Goal: Transaction & Acquisition: Purchase product/service

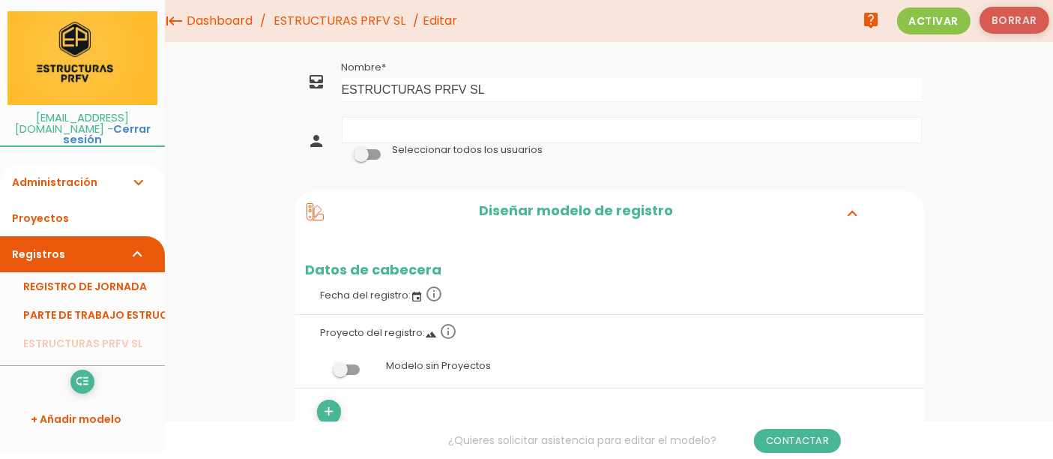
click at [1002, 10] on button "Borrar" at bounding box center [1015, 20] width 70 height 27
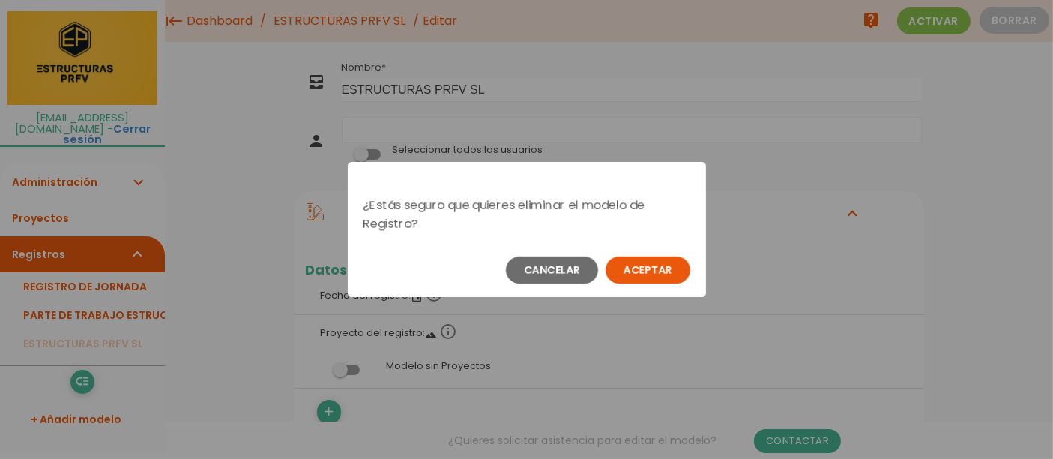
click at [646, 275] on button "Aceptar" at bounding box center [648, 269] width 85 height 27
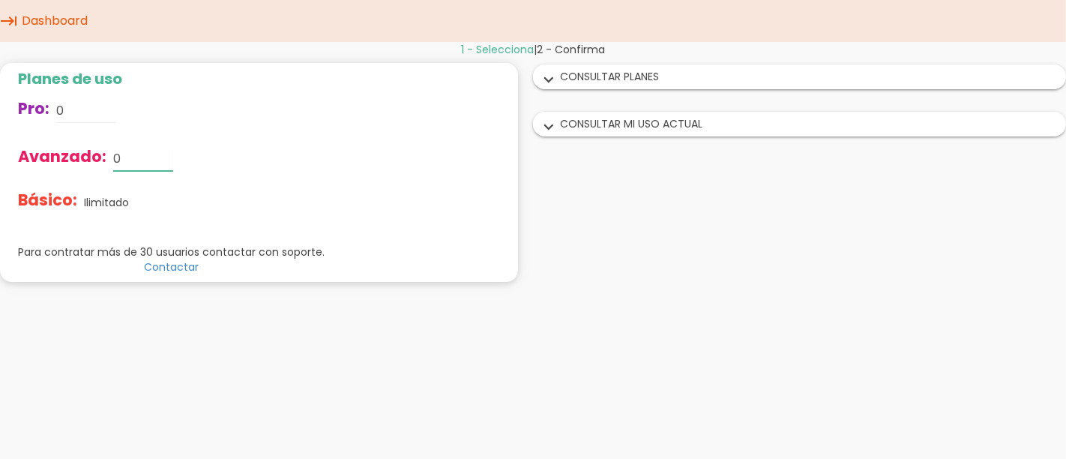
click at [148, 160] on input "0" at bounding box center [143, 159] width 60 height 24
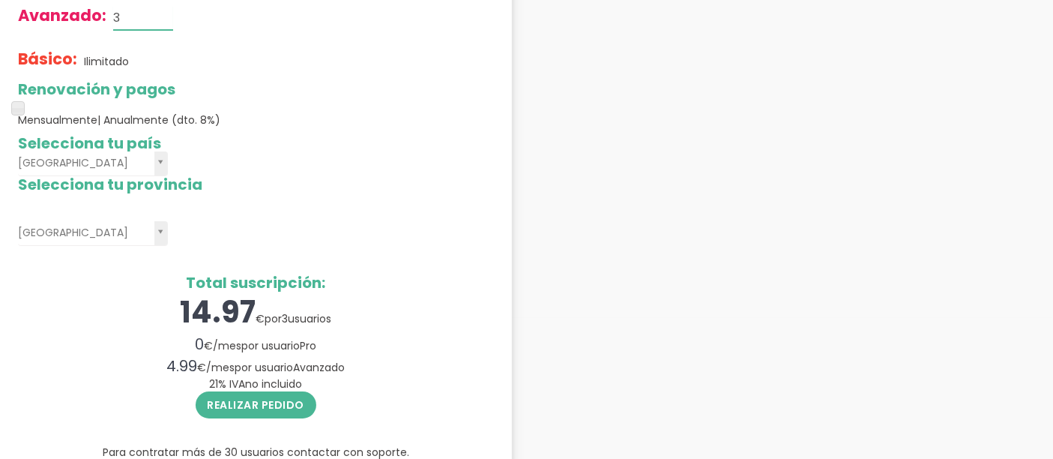
scroll to position [175, 0]
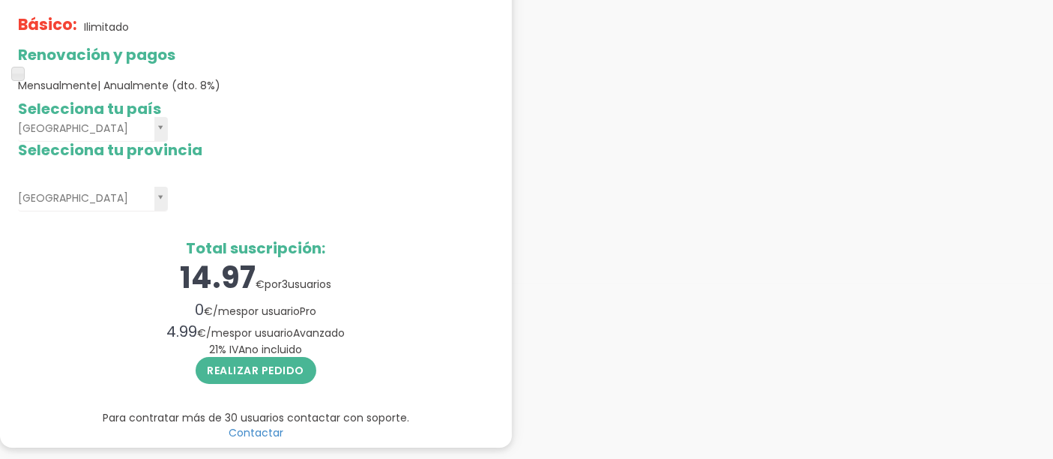
type input "3"
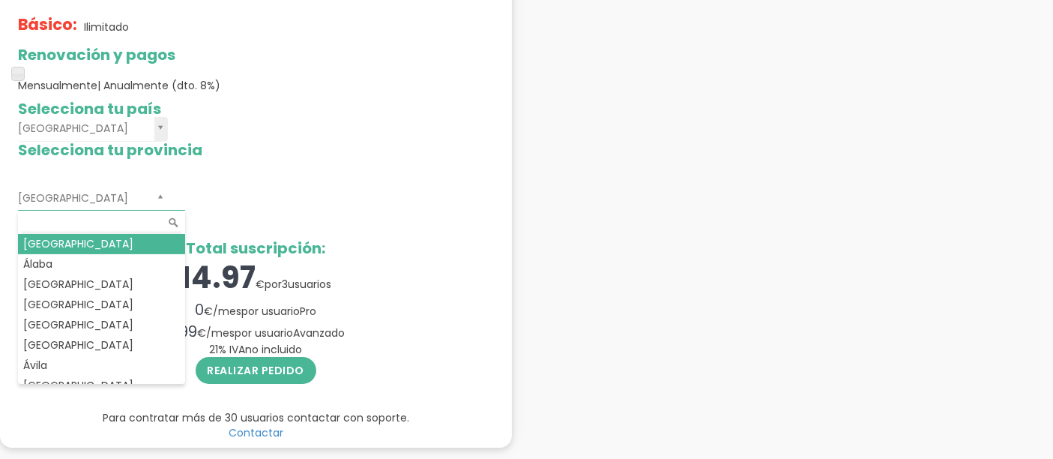
type input "v"
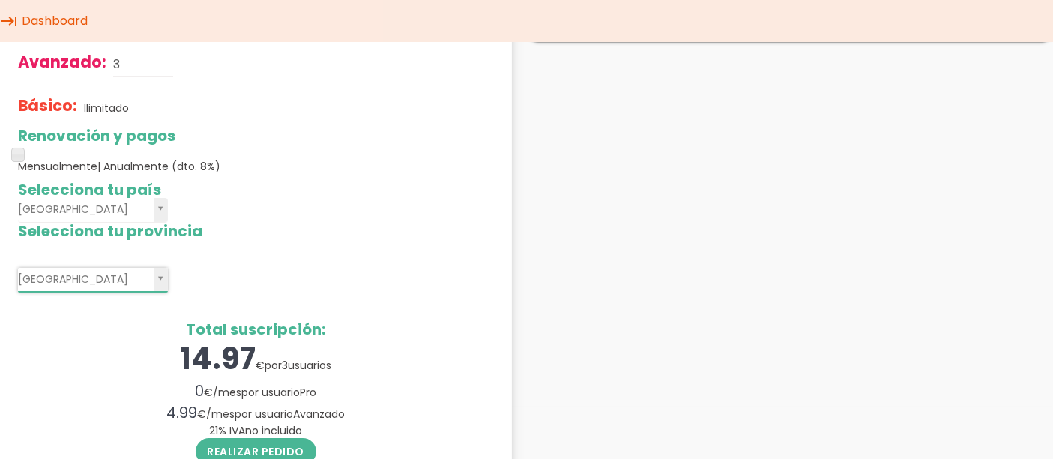
scroll to position [0, 0]
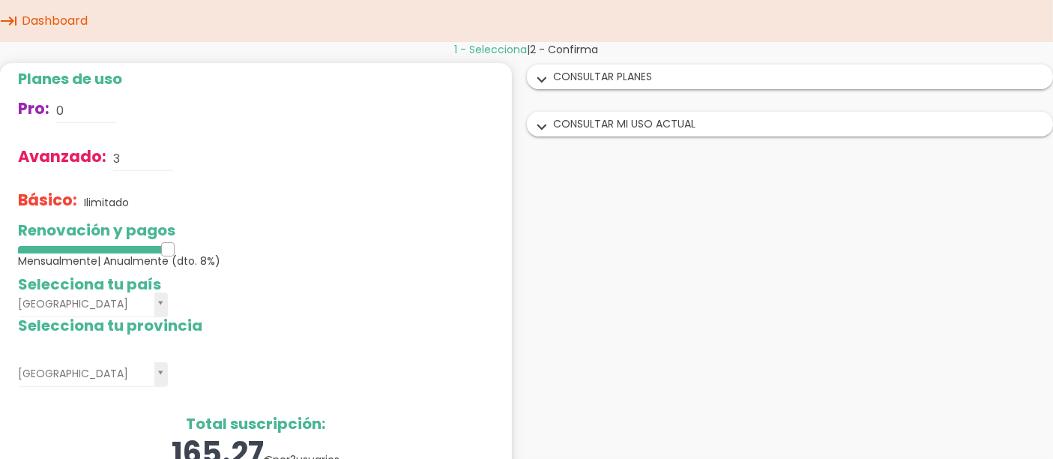
drag, startPoint x: 14, startPoint y: 247, endPoint x: 206, endPoint y: 241, distance: 192.1
click at [206, 241] on div "Renovación y pagos Mensualmente | Anualmente (dto. 8%)" at bounding box center [256, 245] width 476 height 46
click at [328, 283] on h2 "Selecciona tu país" at bounding box center [256, 284] width 476 height 16
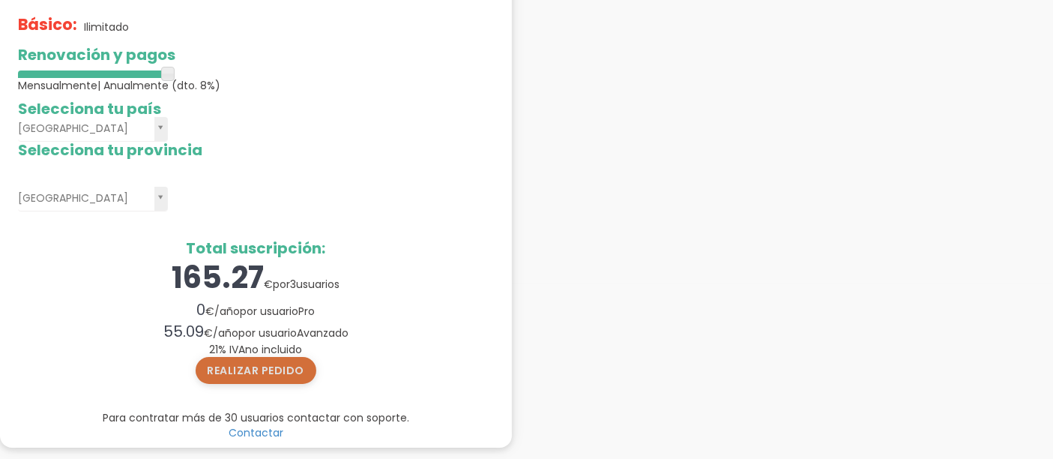
click at [280, 365] on button "Realizar pedido" at bounding box center [256, 370] width 121 height 27
